Goal: Task Accomplishment & Management: Use online tool/utility

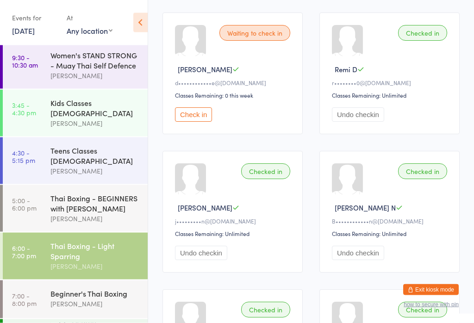
scroll to position [141, 0]
click at [200, 121] on button "Check in" at bounding box center [193, 114] width 37 height 14
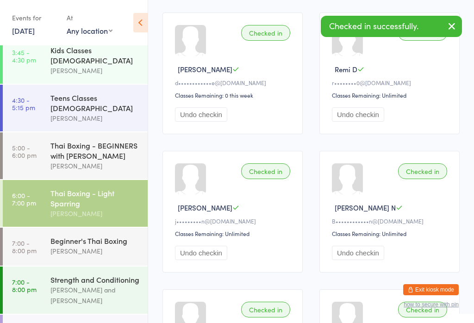
scroll to position [102, 0]
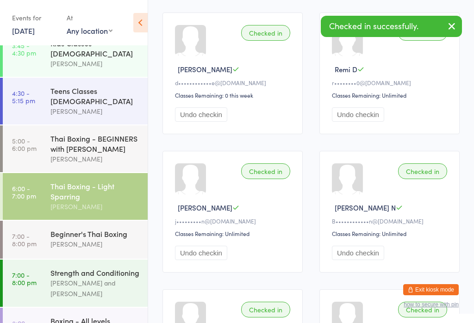
click at [115, 229] on div "Beginner's Thai Boxing" at bounding box center [94, 234] width 89 height 10
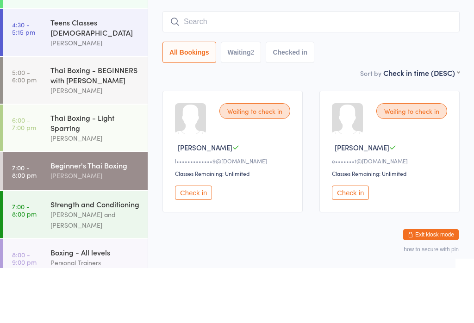
scroll to position [115, 0]
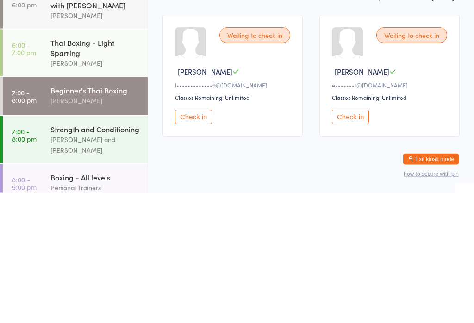
click at [355, 241] on button "Check in" at bounding box center [350, 248] width 37 height 14
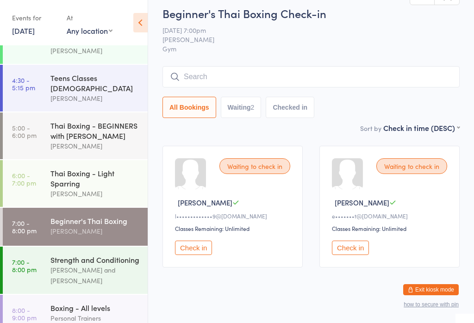
scroll to position [101, 0]
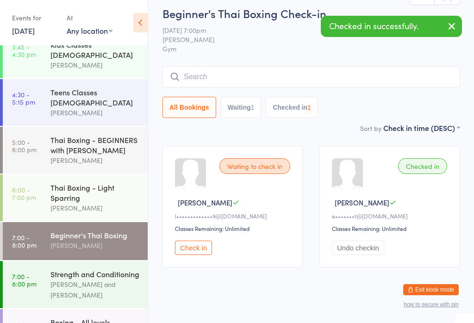
click at [193, 255] on button "Check in" at bounding box center [193, 248] width 37 height 14
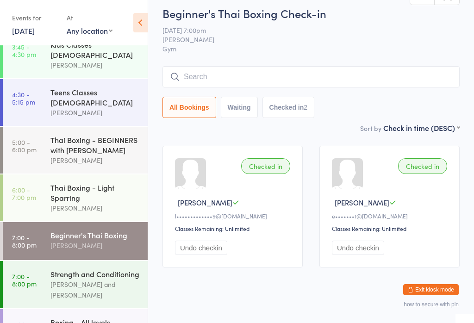
click at [248, 73] on input "search" at bounding box center [311, 76] width 297 height 21
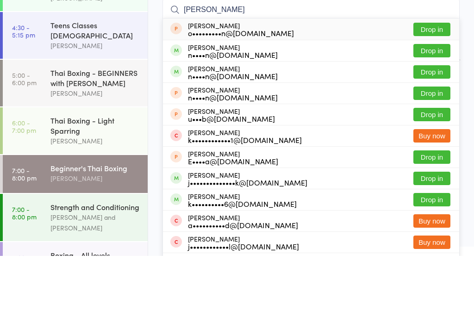
type input "[PERSON_NAME]"
click at [437, 111] on button "Drop in" at bounding box center [432, 117] width 37 height 13
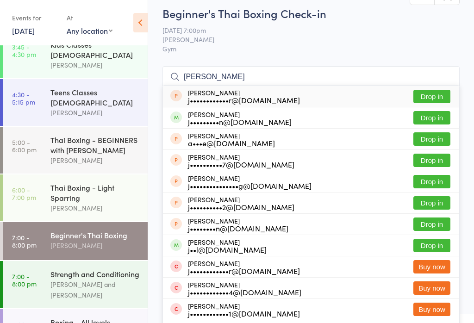
type input "[PERSON_NAME]"
click at [425, 122] on button "Drop in" at bounding box center [432, 117] width 37 height 13
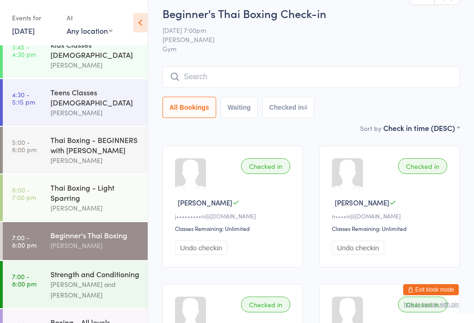
click at [82, 274] on div "Strength and Conditioning" at bounding box center [94, 274] width 89 height 10
